Goal: Information Seeking & Learning: Find specific fact

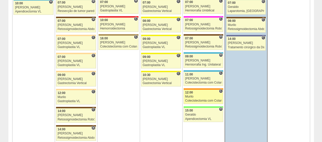
scroll to position [331, 0]
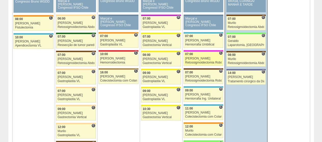
click at [200, 57] on div "[PERSON_NAME]" at bounding box center [203, 58] width 37 height 3
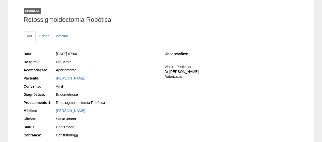
scroll to position [76, 0]
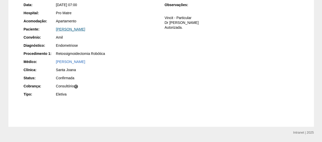
click at [85, 30] on link "[PERSON_NAME]" at bounding box center [70, 29] width 29 height 4
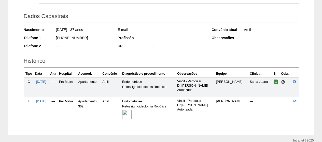
scroll to position [87, 0]
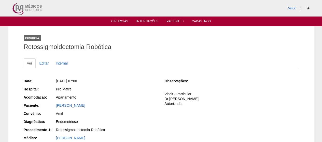
scroll to position [76, 0]
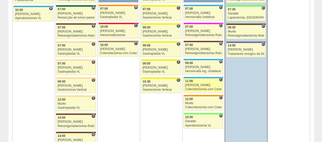
scroll to position [356, 0]
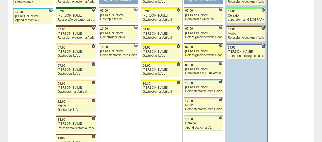
click at [197, 51] on link "88684 Vincit H 07:00 Luiz Guilherme Retossigmoidectomia Robótica Hospital Santa…" at bounding box center [204, 51] width 40 height 14
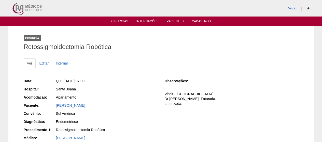
scroll to position [25, 0]
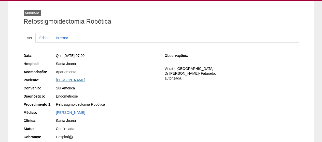
click at [85, 79] on link "[PERSON_NAME]" at bounding box center [70, 80] width 29 height 4
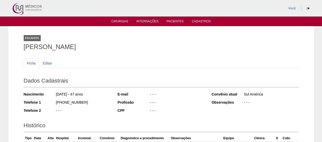
drag, startPoint x: 110, startPoint y: 47, endPoint x: 35, endPoint y: 47, distance: 75.9
click at [12, 49] on div "Paciente [PERSON_NAME] Ficha Editar Dados Cadastrais Nascimento [DATE] - 47 ano…" at bounding box center [160, 118] width 305 height 184
copy h1 "[PERSON_NAME]"
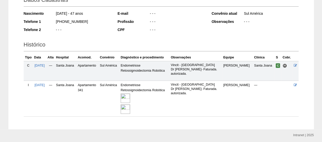
scroll to position [98, 0]
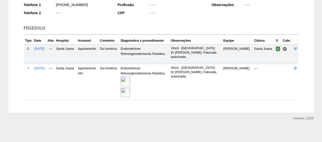
click at [130, 81] on img at bounding box center [125, 81] width 9 height 9
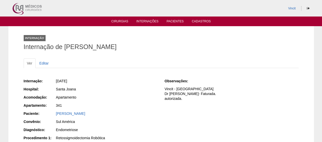
drag, startPoint x: 145, startPoint y: 47, endPoint x: 65, endPoint y: 46, distance: 80.2
click at [65, 46] on h1 "Internação de SAMANTHA RODRIGUES" at bounding box center [161, 47] width 275 height 6
copy h1 "SAMANTHA RODRIGUES"
click at [118, 19] on ul "Cirurgias Internações Pacientes Cadastros" at bounding box center [161, 22] width 322 height 10
click at [120, 21] on link "Cirurgias" at bounding box center [119, 22] width 17 height 4
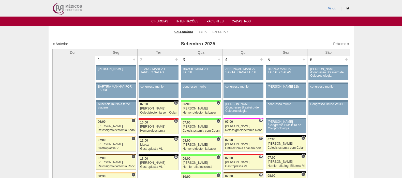
click at [215, 21] on link "Pacientes" at bounding box center [215, 22] width 17 height 4
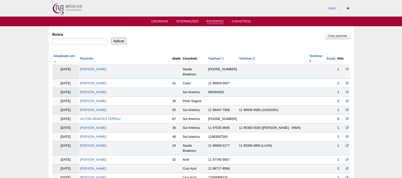
type input "VANESSA GRANADEIRO MARTINS DINIZ"
click at [122, 40] on input "Aplicar" at bounding box center [119, 41] width 15 height 7
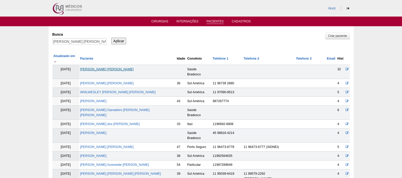
click at [119, 67] on link "[PERSON_NAME] [PERSON_NAME]" at bounding box center [107, 69] width 54 height 4
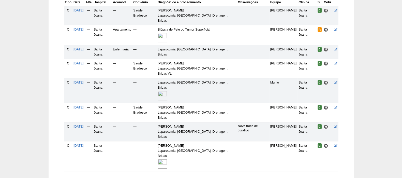
scroll to position [104, 0]
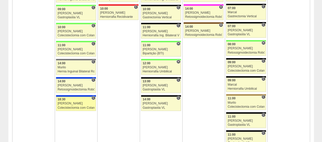
scroll to position [623, 0]
click at [85, 102] on link "88703 Vincit C 18:30 Renato Barretto Colecistectomia com Colangiografia VL Hosp…" at bounding box center [76, 104] width 40 height 14
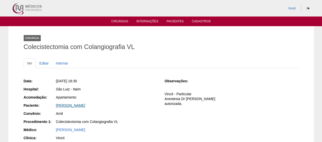
click at [85, 104] on link "[PERSON_NAME]" at bounding box center [70, 106] width 29 height 4
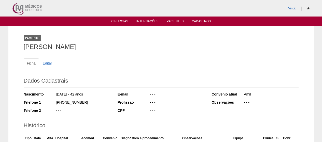
drag, startPoint x: 63, startPoint y: 49, endPoint x: 0, endPoint y: 42, distance: 63.3
click at [0, 42] on div "Paciente [PERSON_NAME] Ficha Editar Dados Cadastrais Nascimento [DATE] - 42 ano…" at bounding box center [161, 100] width 322 height 148
copy h1 "[PERSON_NAME]"
click at [128, 20] on link "Cirurgias" at bounding box center [119, 22] width 17 height 4
